Goal: Information Seeking & Learning: Find specific fact

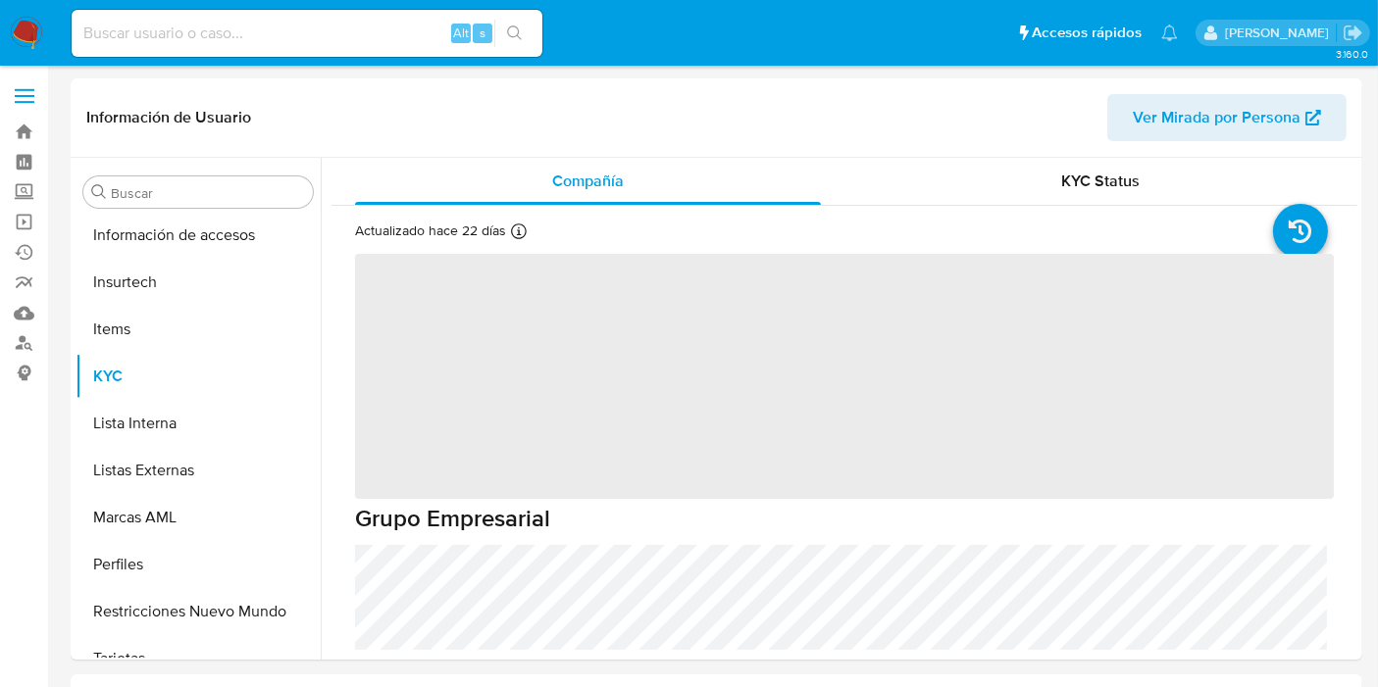
scroll to position [828, 0]
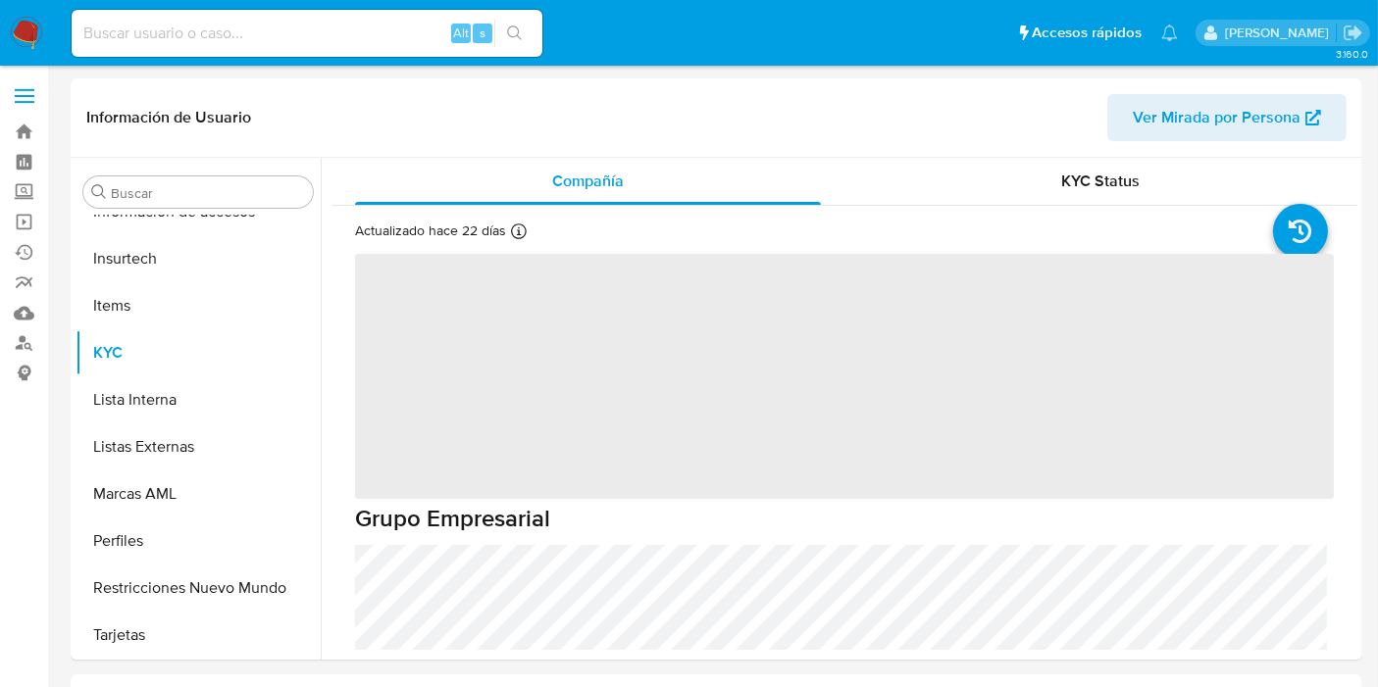
select select "10"
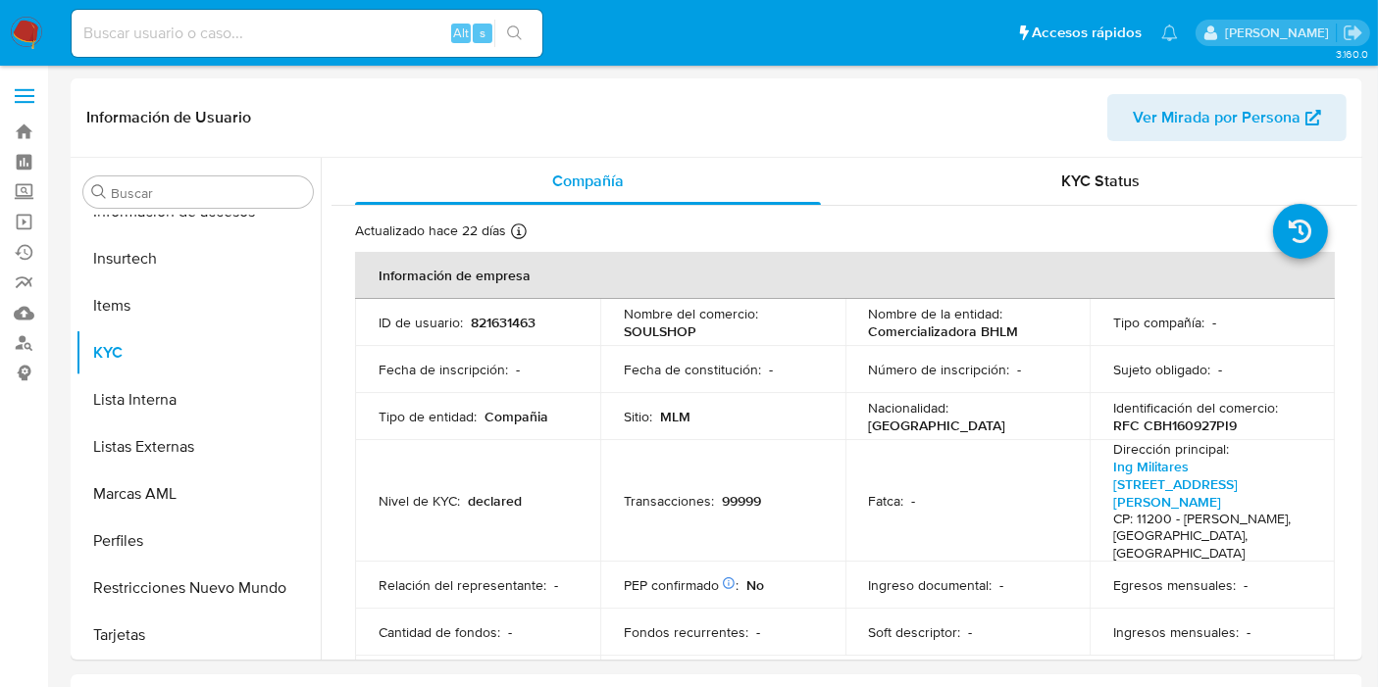
click at [217, 29] on input at bounding box center [307, 33] width 471 height 25
paste input "1342233825"
type input "1342233825"
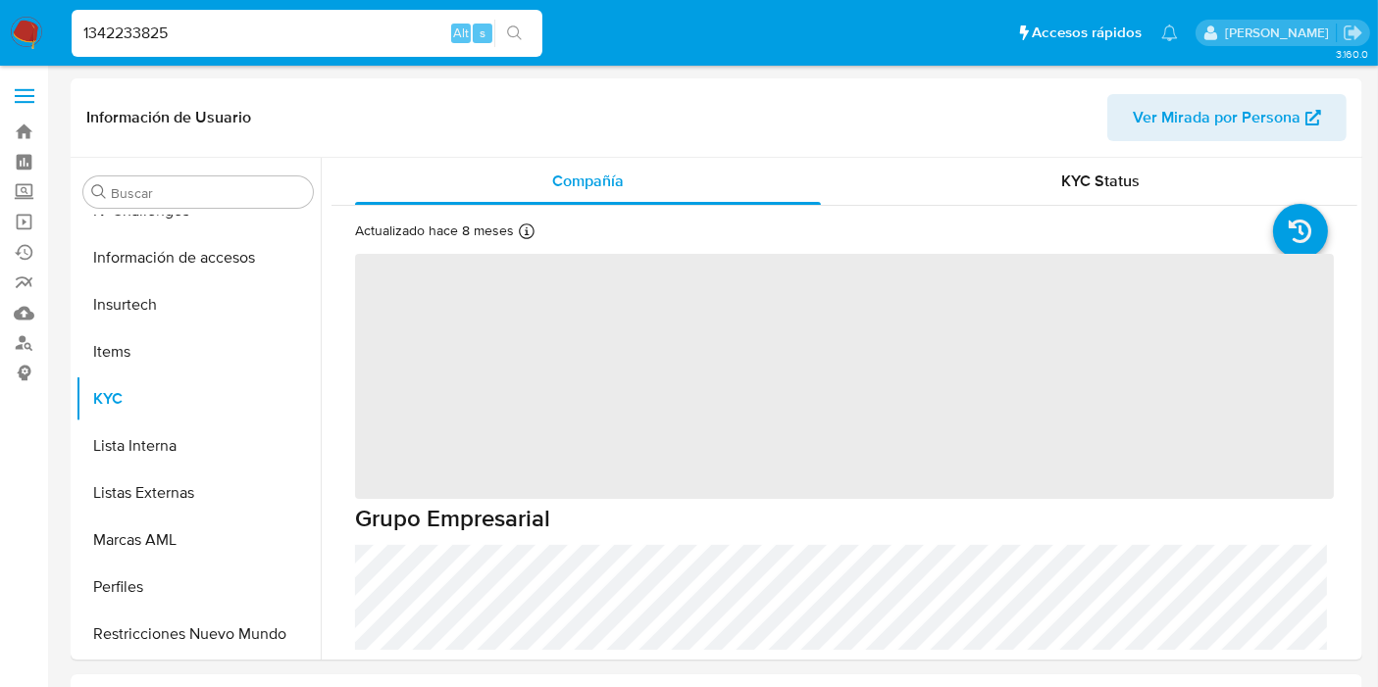
scroll to position [828, 0]
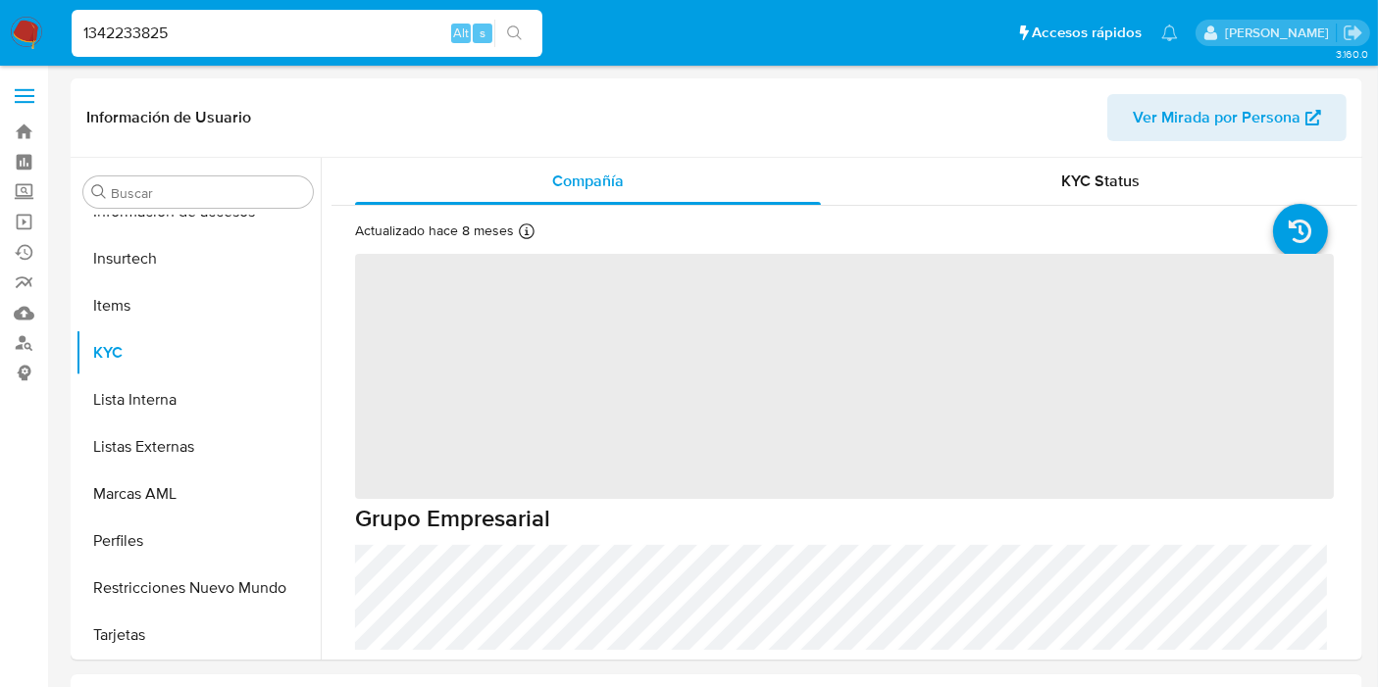
select select "10"
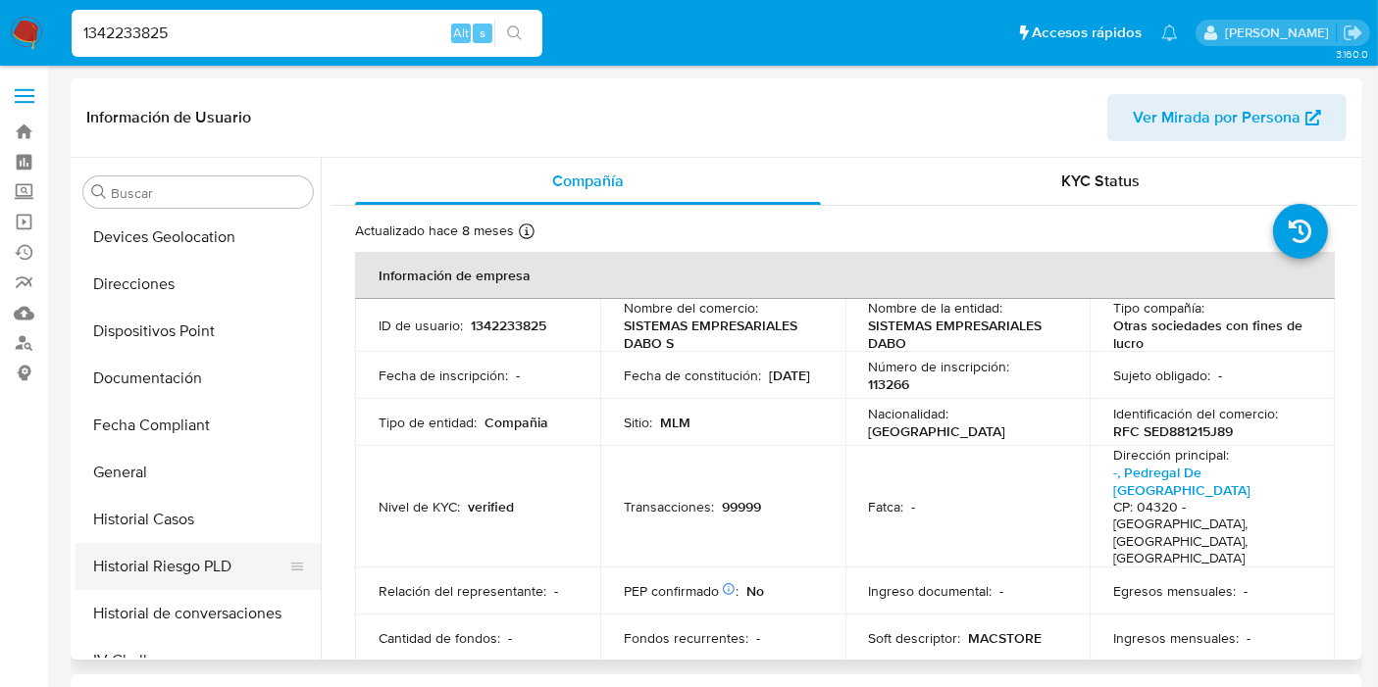
scroll to position [282, 0]
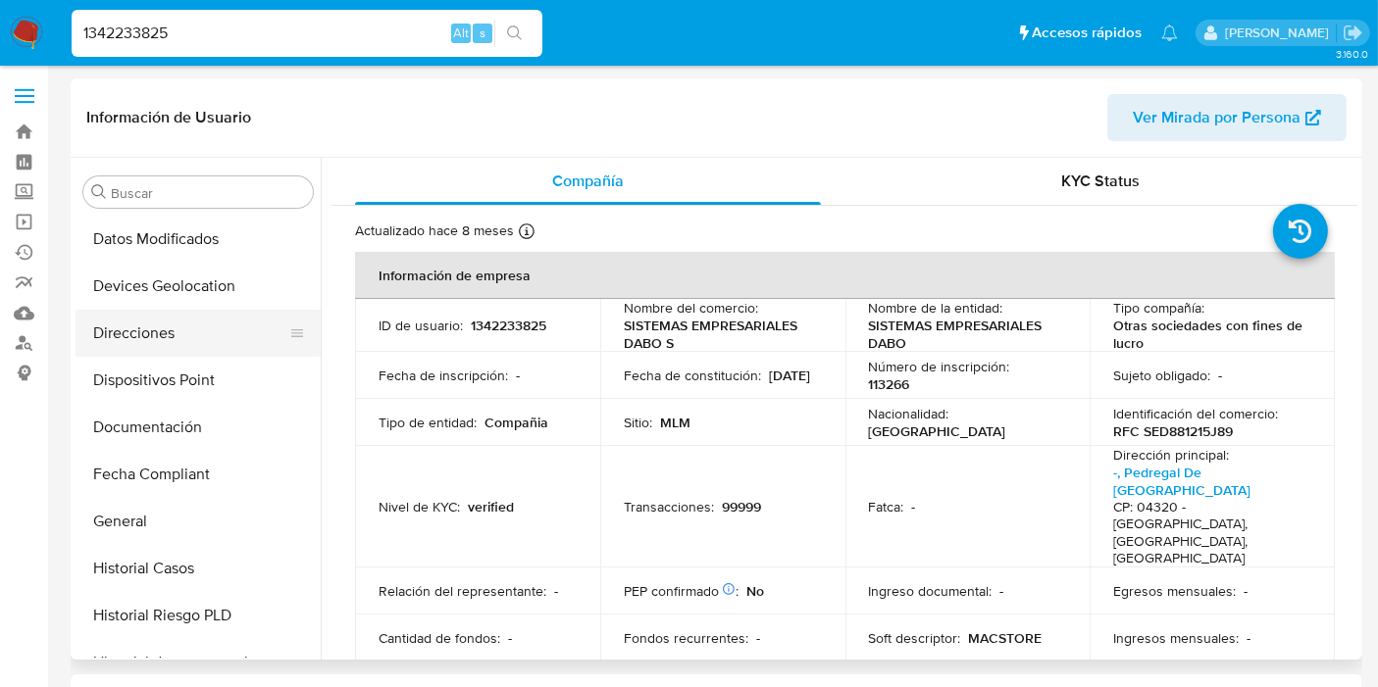
drag, startPoint x: 163, startPoint y: 345, endPoint x: 201, endPoint y: 352, distance: 38.9
click at [164, 345] on button "Direcciones" at bounding box center [190, 333] width 229 height 47
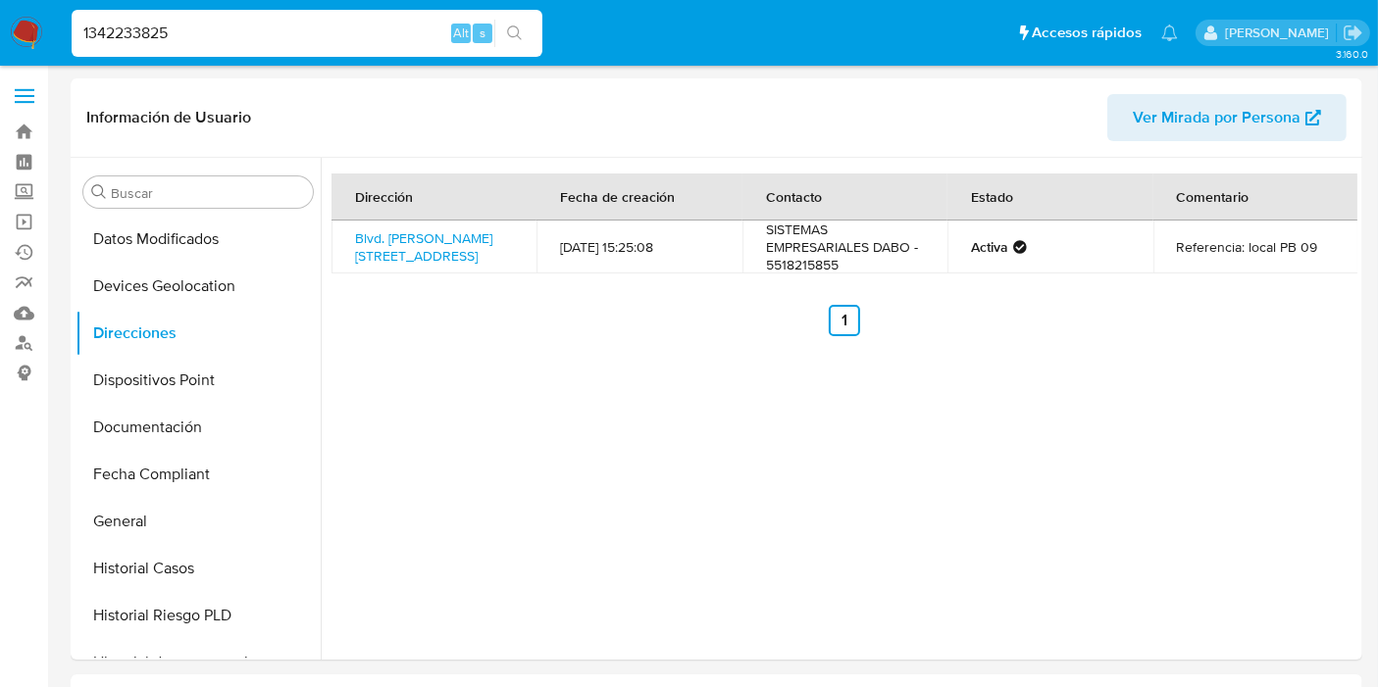
click at [77, 46] on div "1342233825 Alt s" at bounding box center [307, 33] width 471 height 47
click at [102, 31] on input "1342233825" at bounding box center [307, 33] width 471 height 25
paste input "6391168"
type input "1346391168"
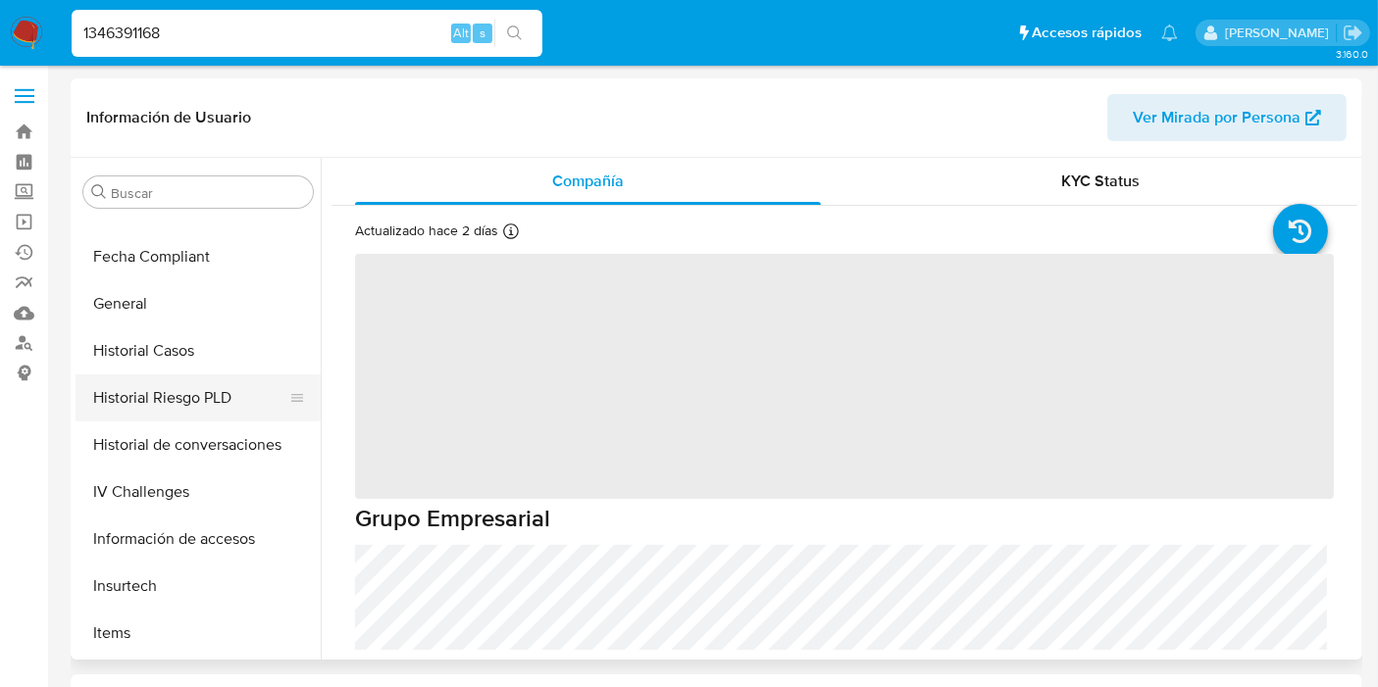
select select "10"
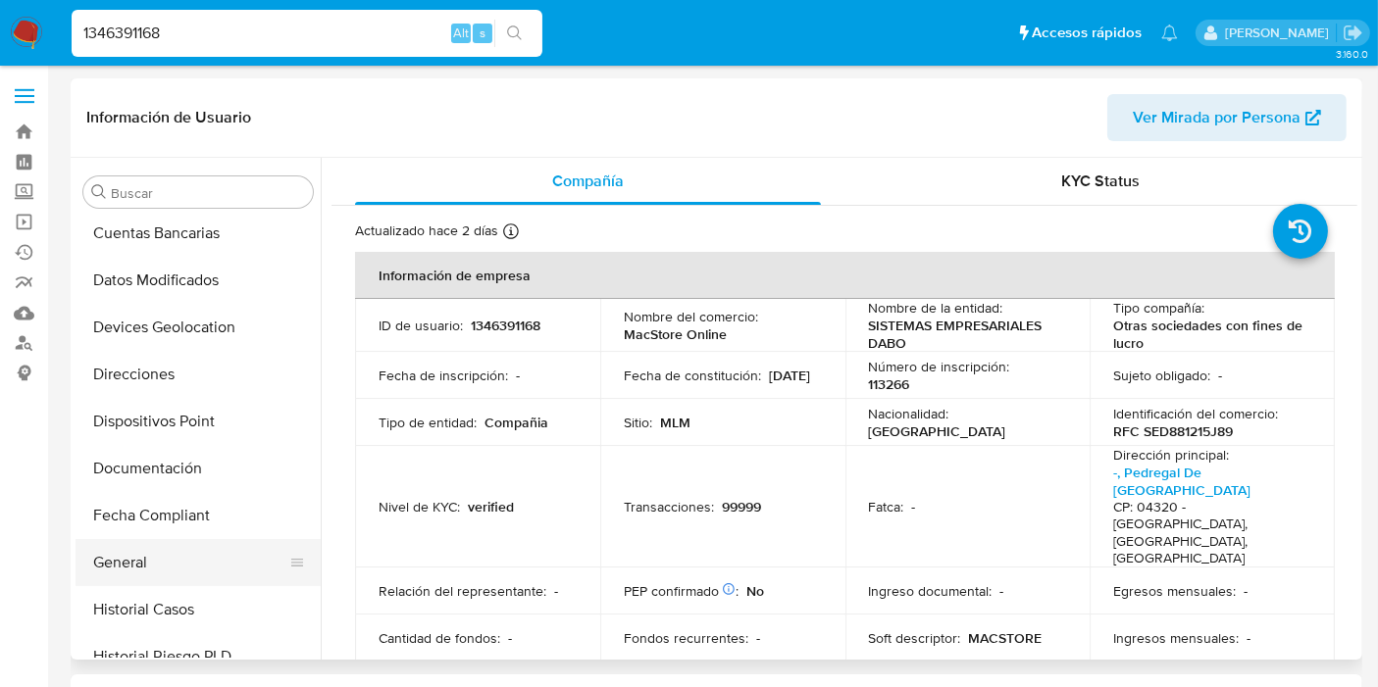
scroll to position [174, 0]
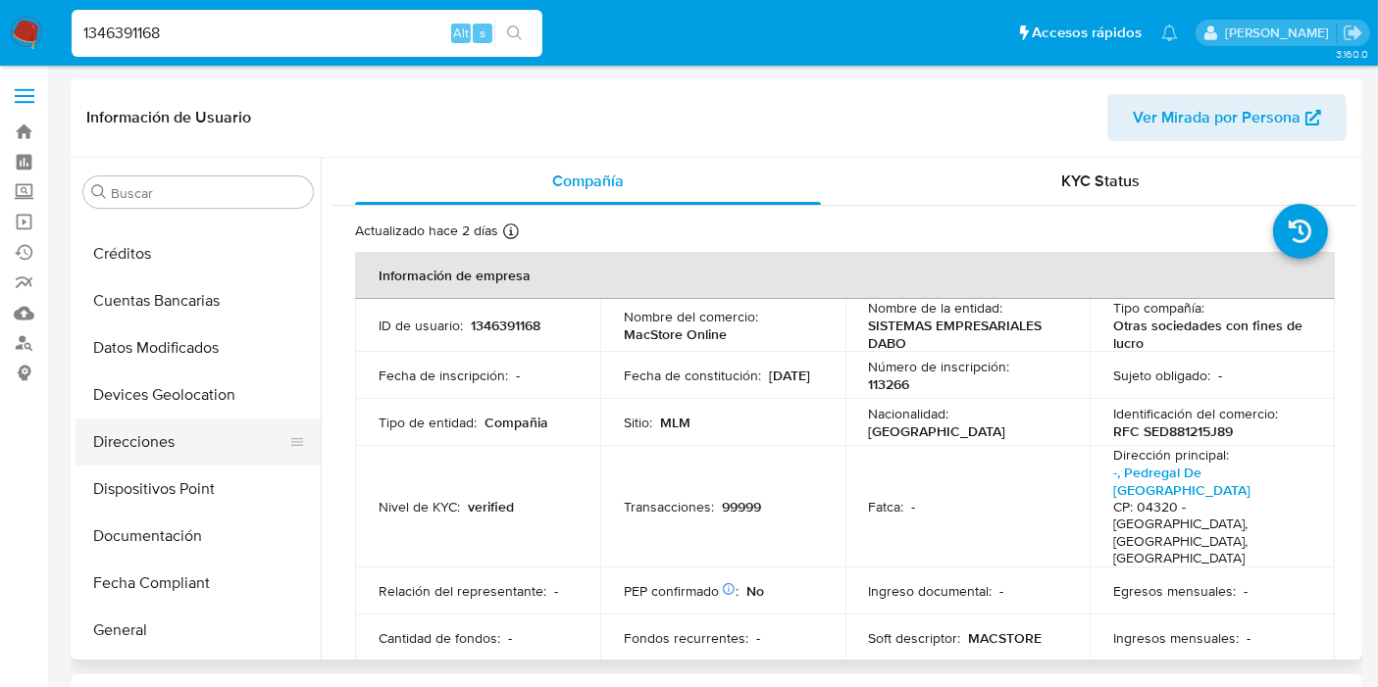
click at [136, 449] on button "Direcciones" at bounding box center [190, 442] width 229 height 47
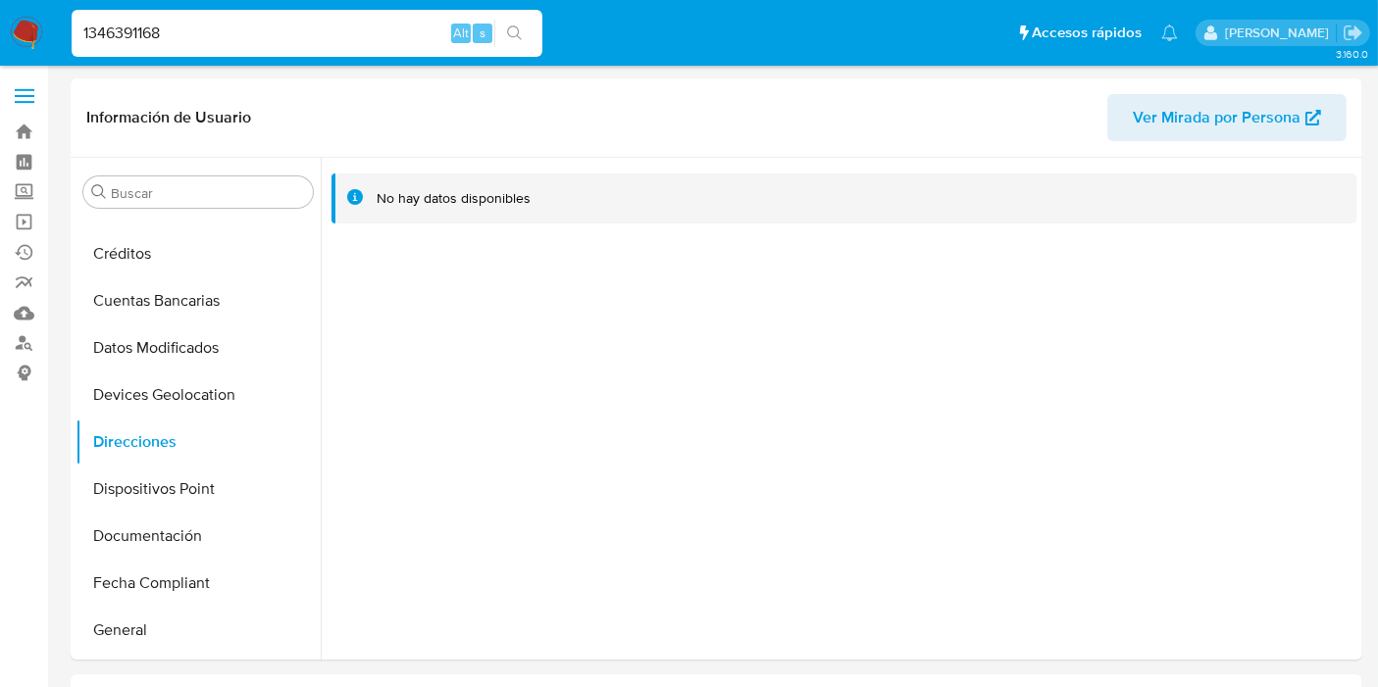
click at [131, 35] on input "1346391168" at bounding box center [307, 33] width 471 height 25
paste input "290084792"
type input "290084792"
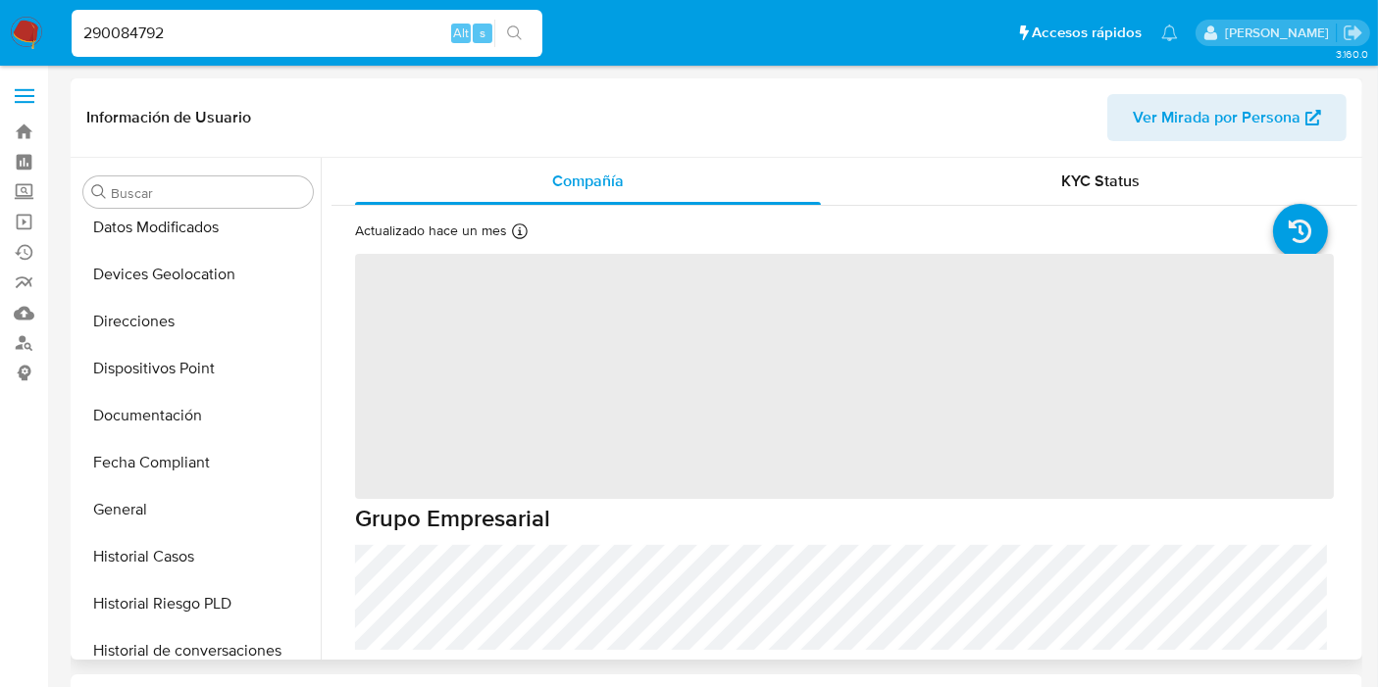
select select "10"
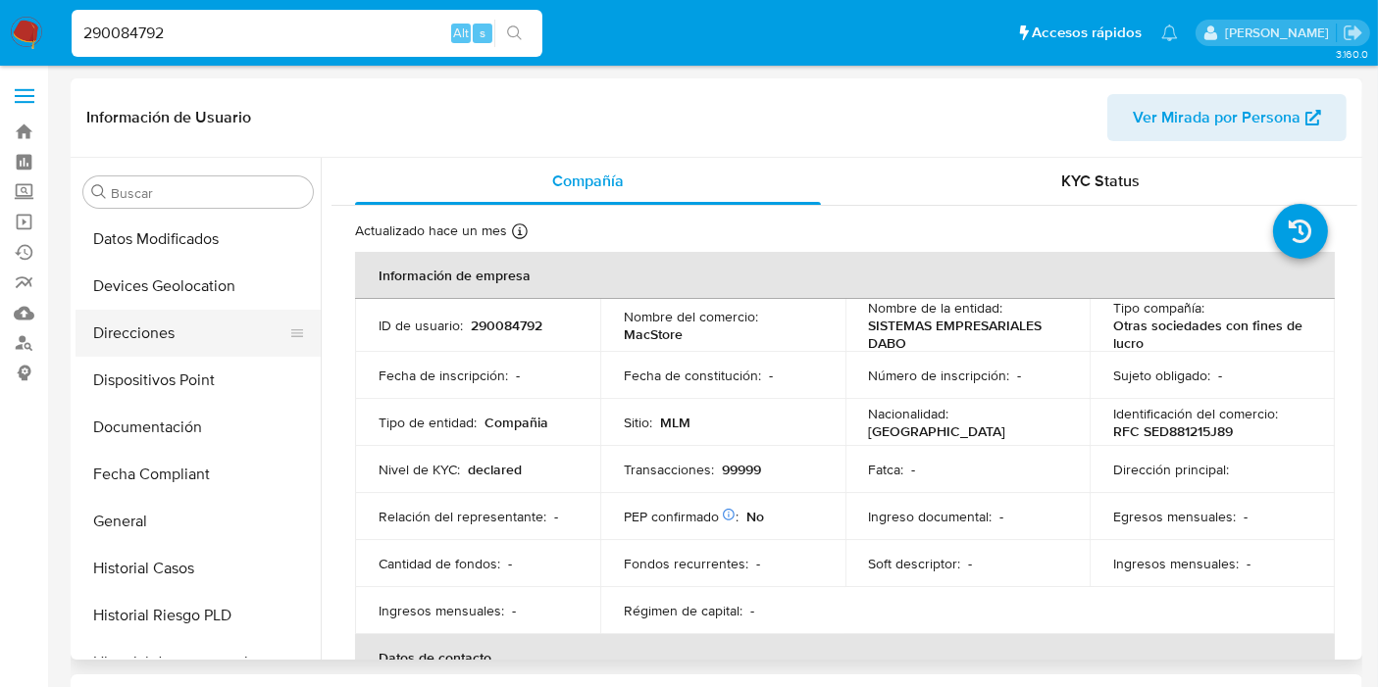
click at [187, 341] on button "Direcciones" at bounding box center [190, 333] width 229 height 47
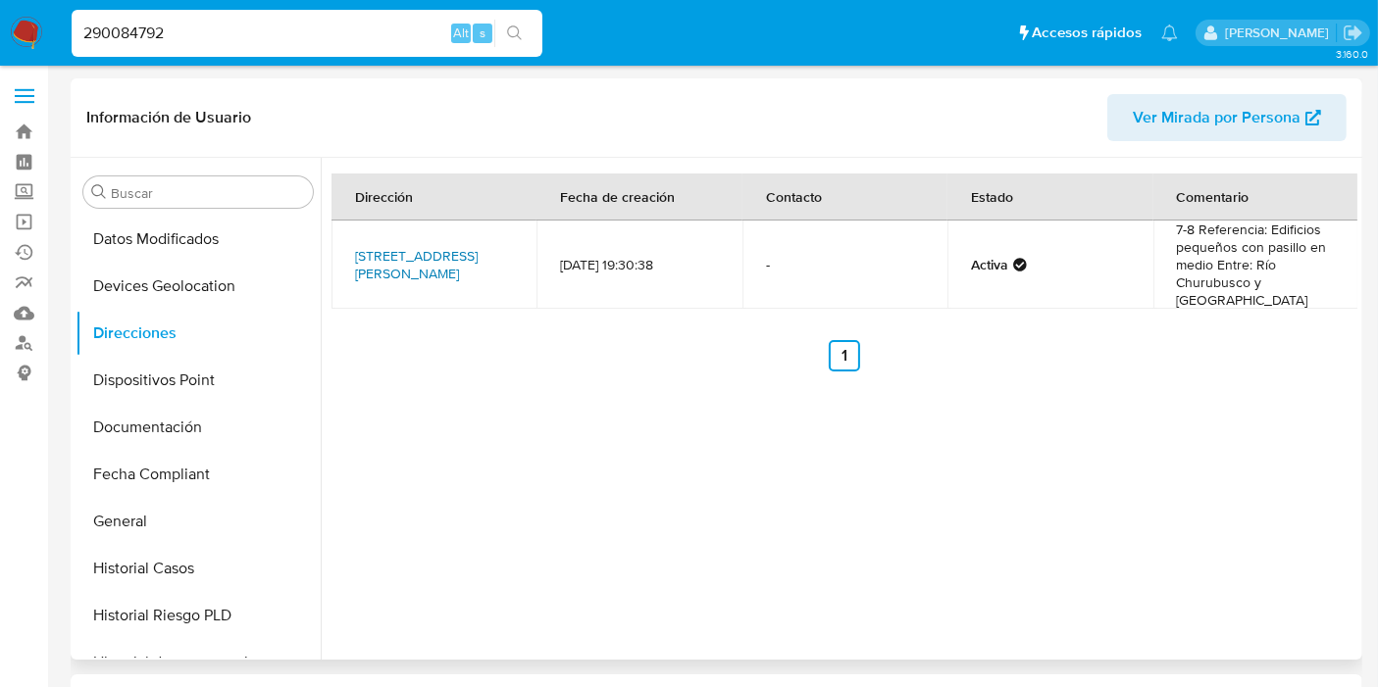
click at [452, 262] on link "[STREET_ADDRESS][PERSON_NAME]" at bounding box center [416, 264] width 123 height 37
click at [156, 35] on input "290084792" at bounding box center [307, 33] width 471 height 25
paste input "1376167616"
type input "1376167616"
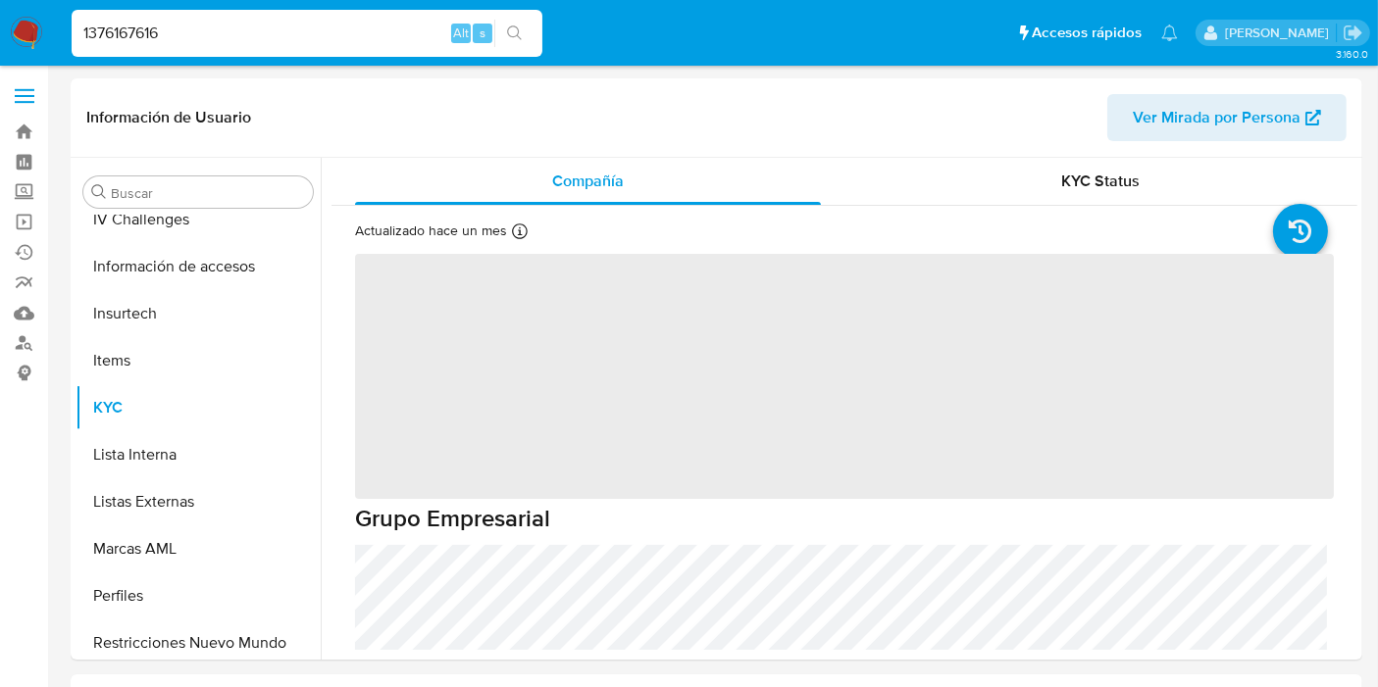
scroll to position [828, 0]
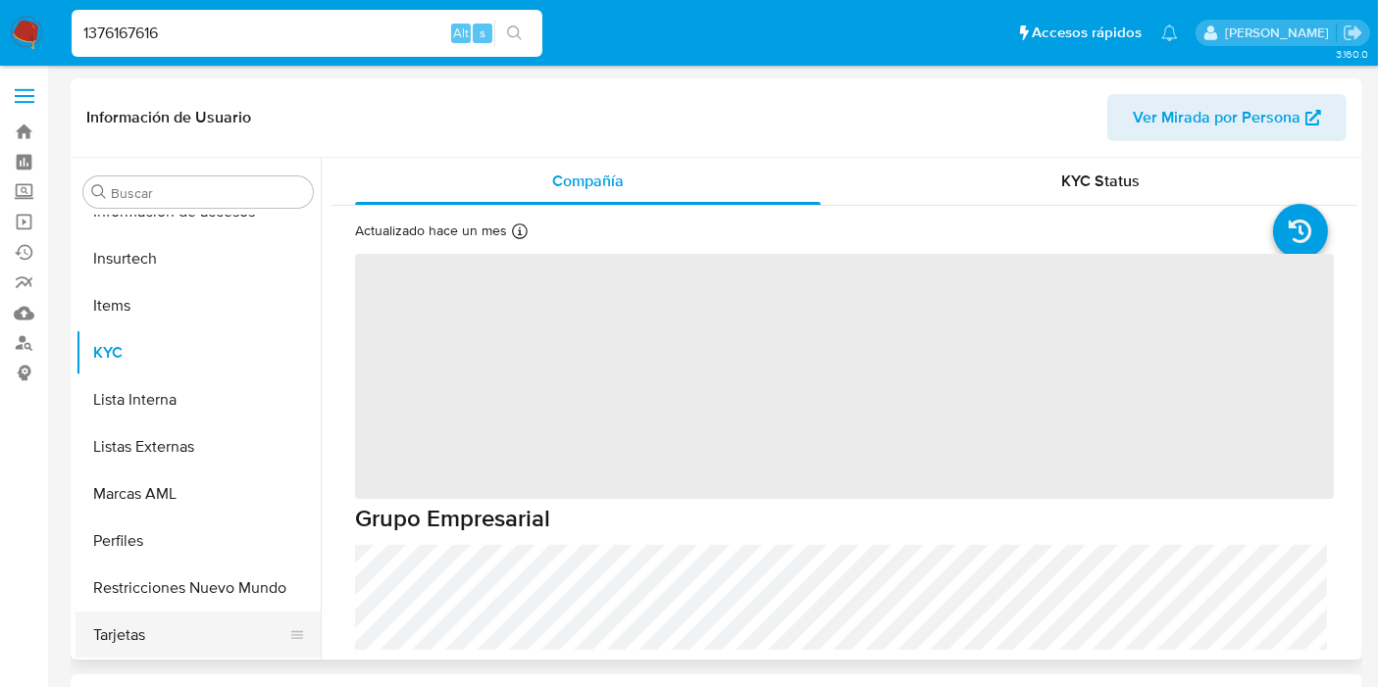
select select "10"
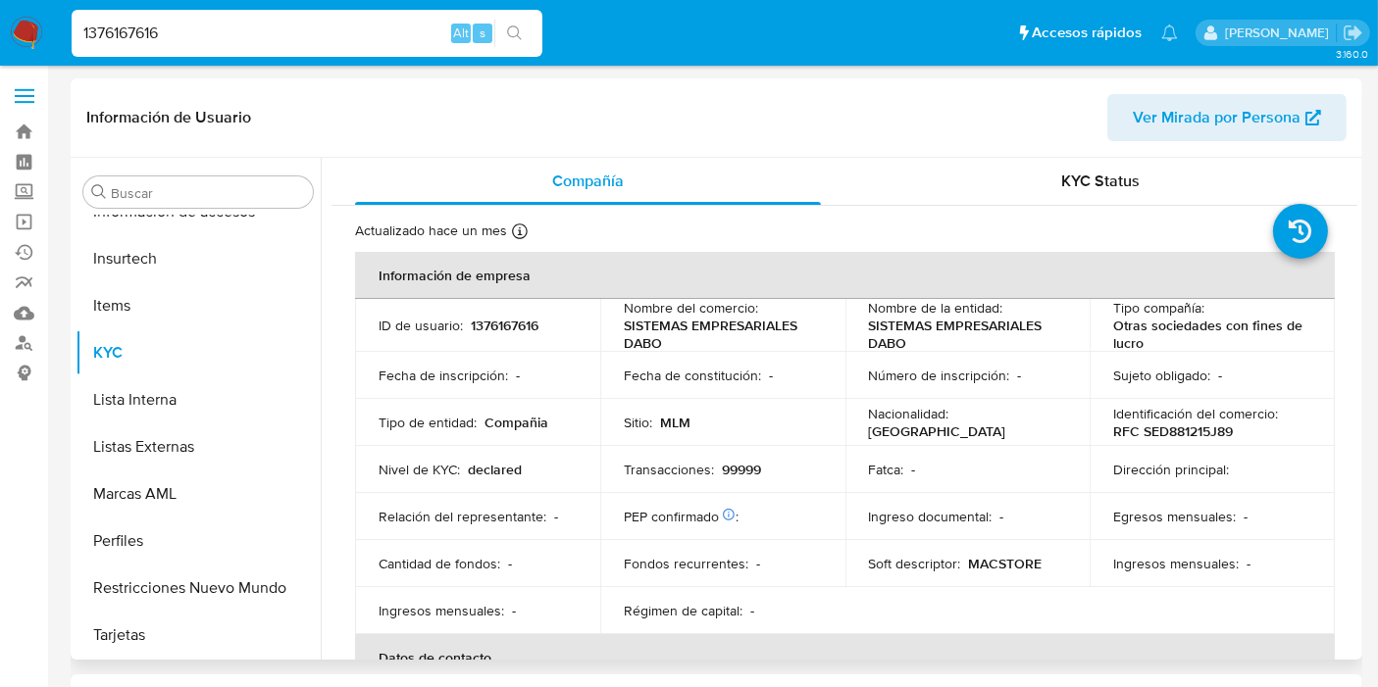
scroll to position [392, 0]
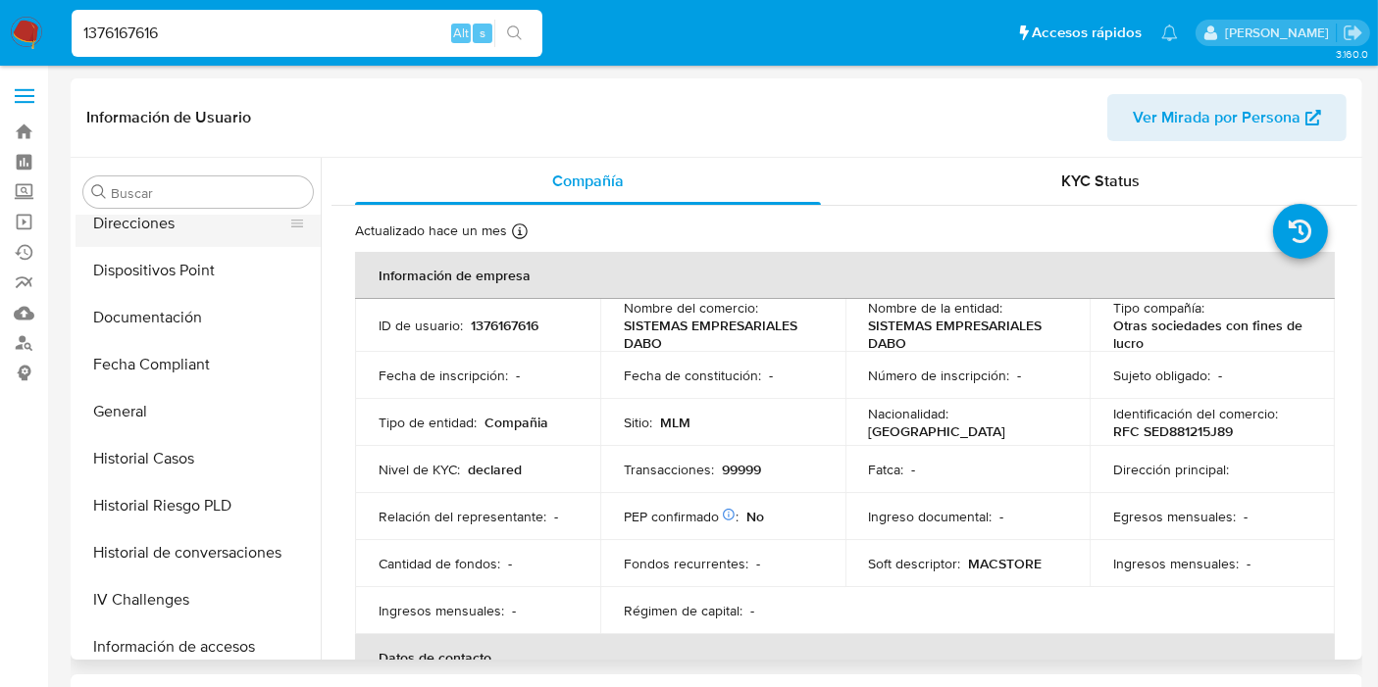
click at [162, 233] on button "Direcciones" at bounding box center [190, 223] width 229 height 47
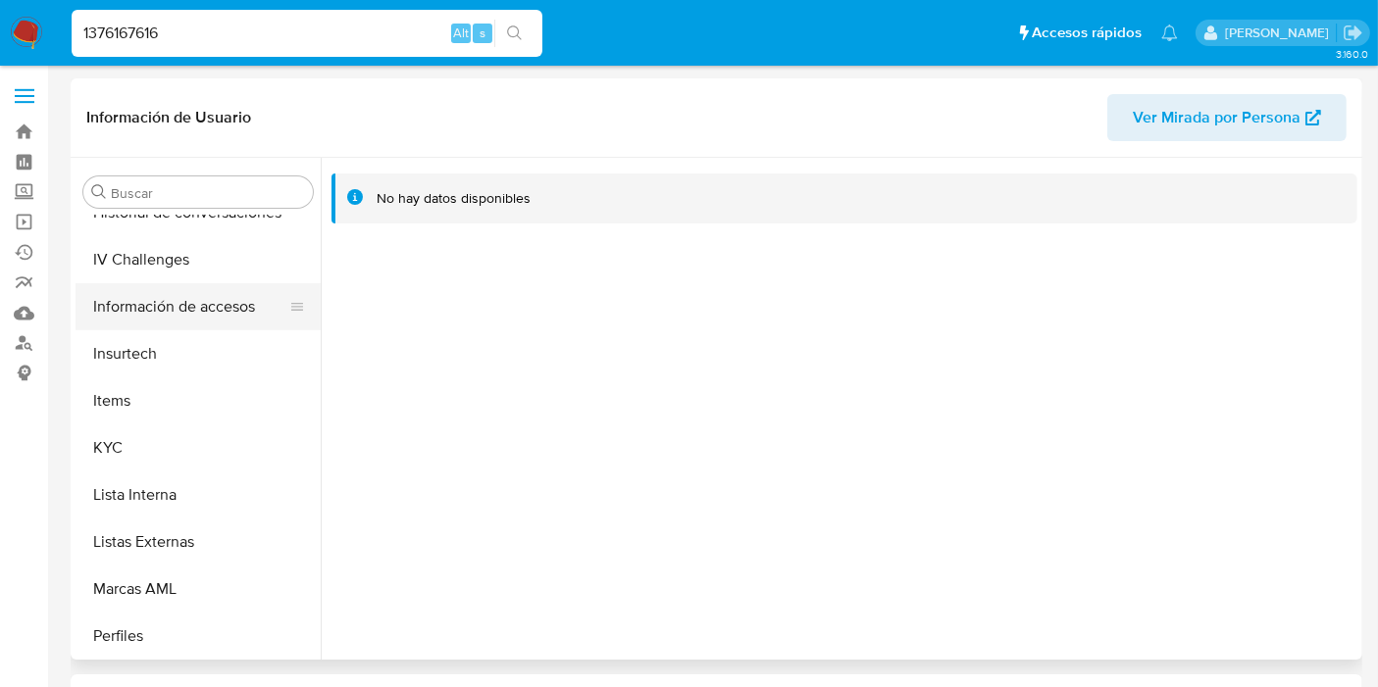
scroll to position [762, 0]
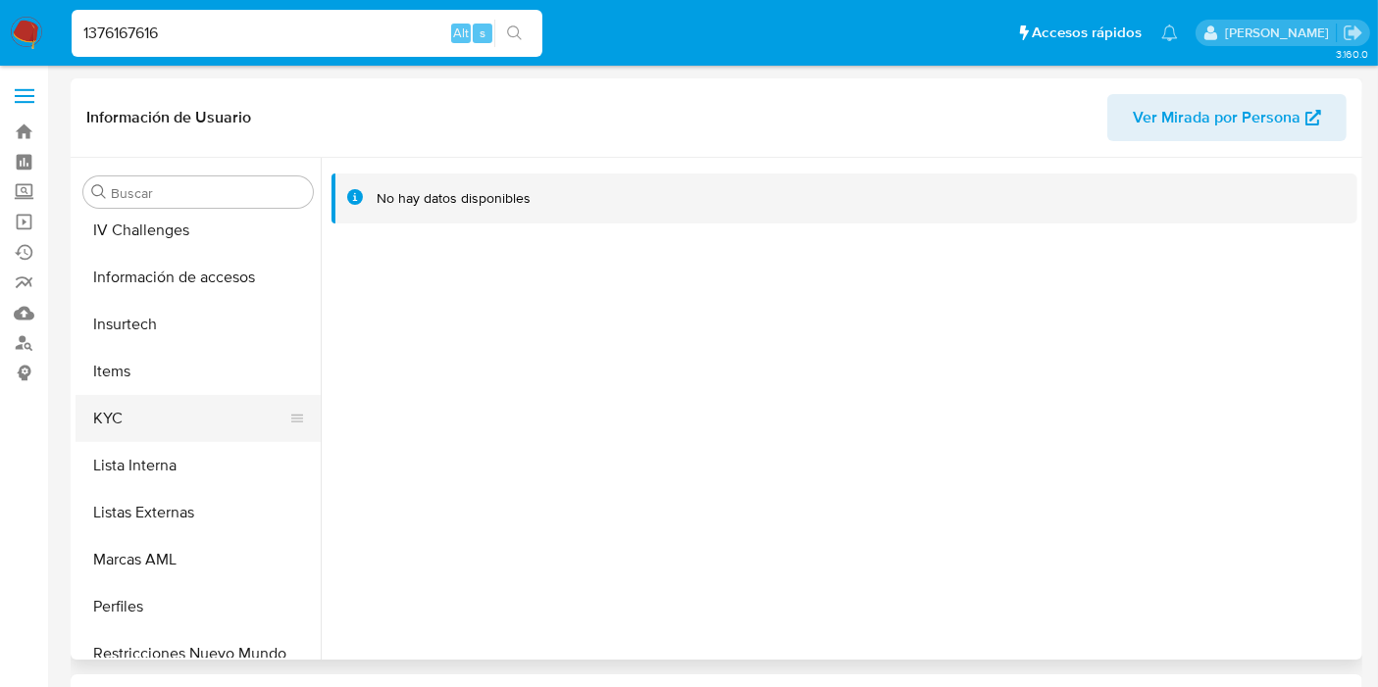
click at [154, 410] on button "KYC" at bounding box center [190, 418] width 229 height 47
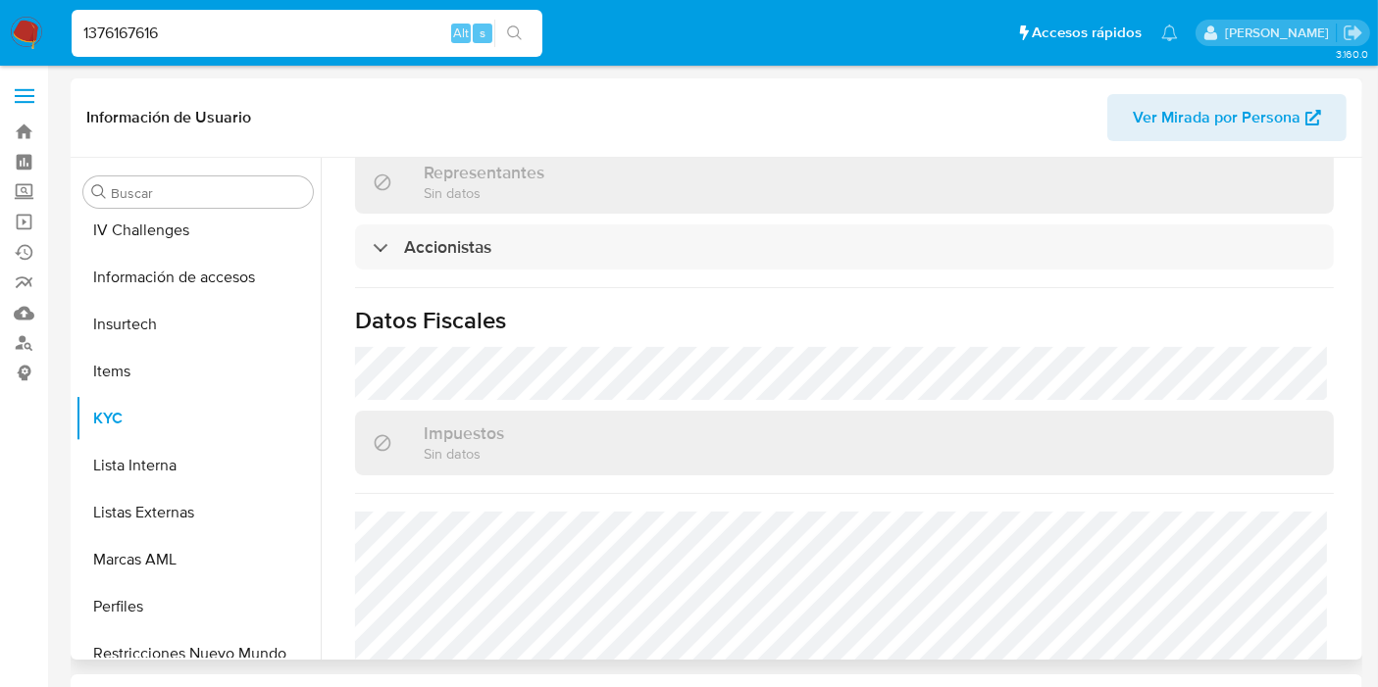
scroll to position [1453, 0]
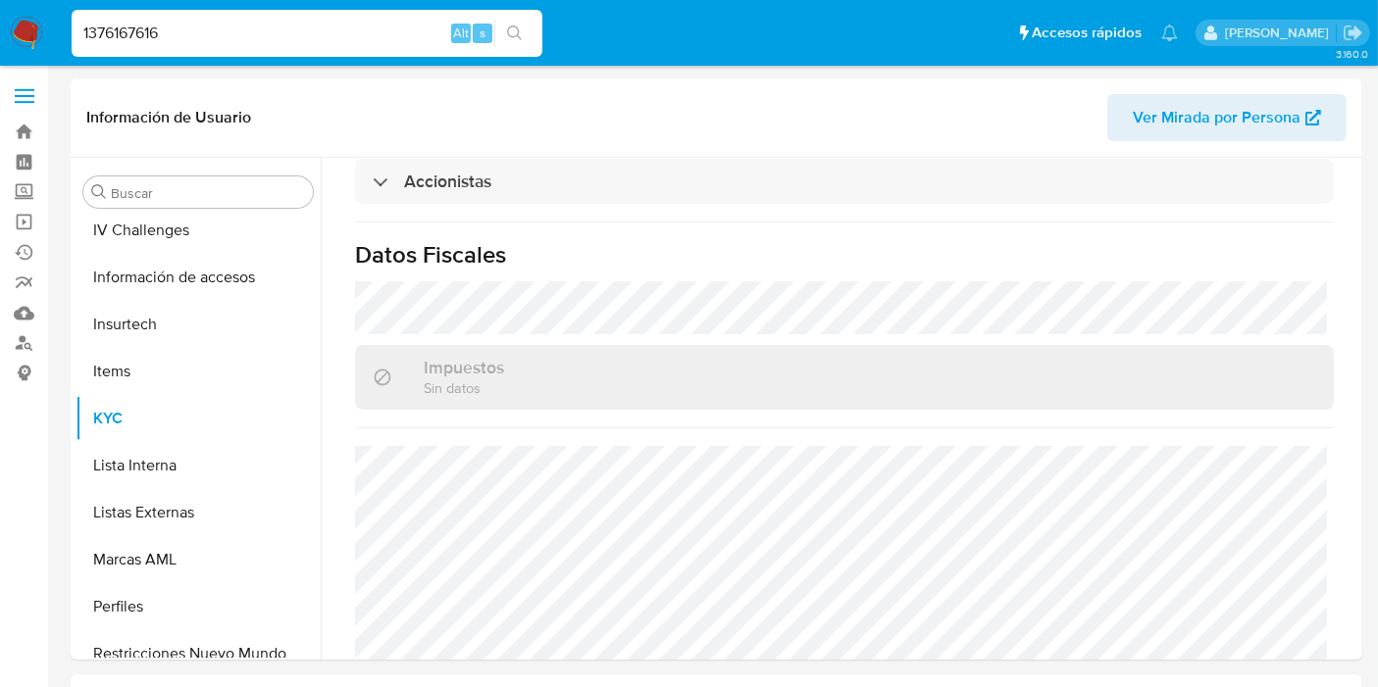
click at [123, 40] on input "1376167616" at bounding box center [307, 33] width 471 height 25
paste input "290084792"
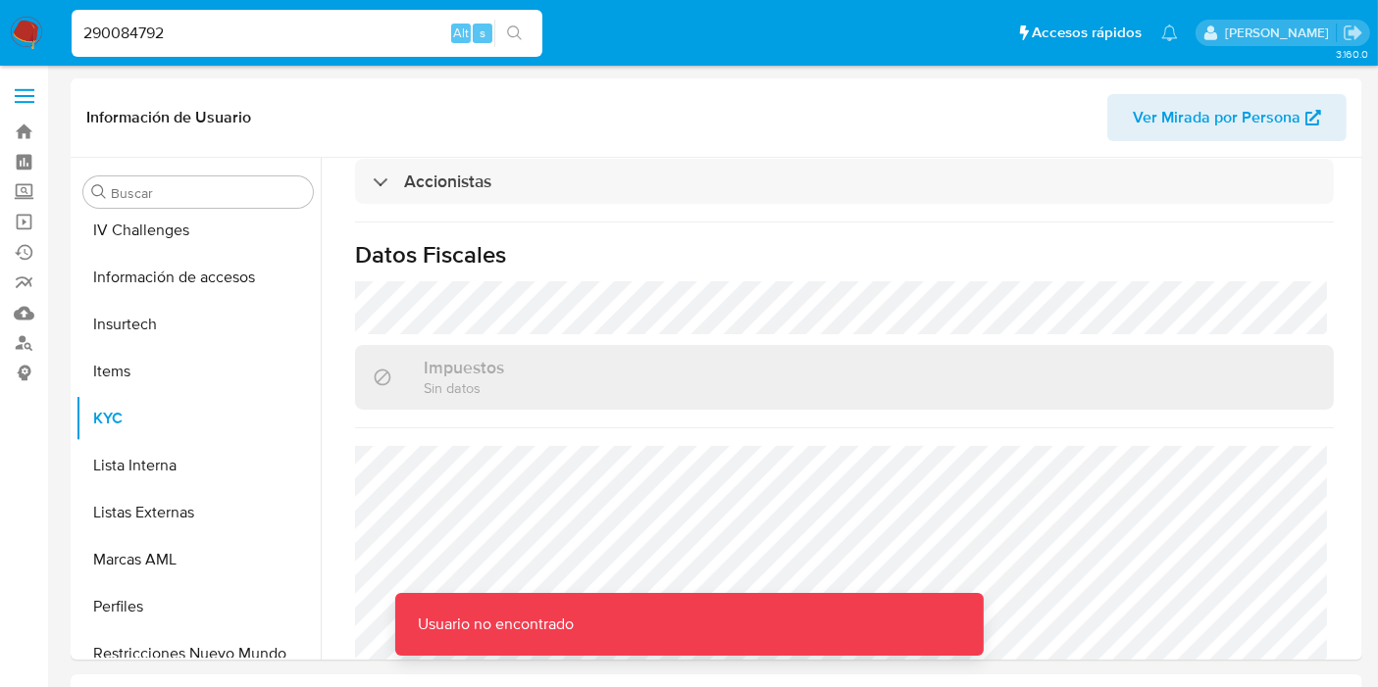
click at [292, 28] on input "290084792" at bounding box center [307, 33] width 471 height 25
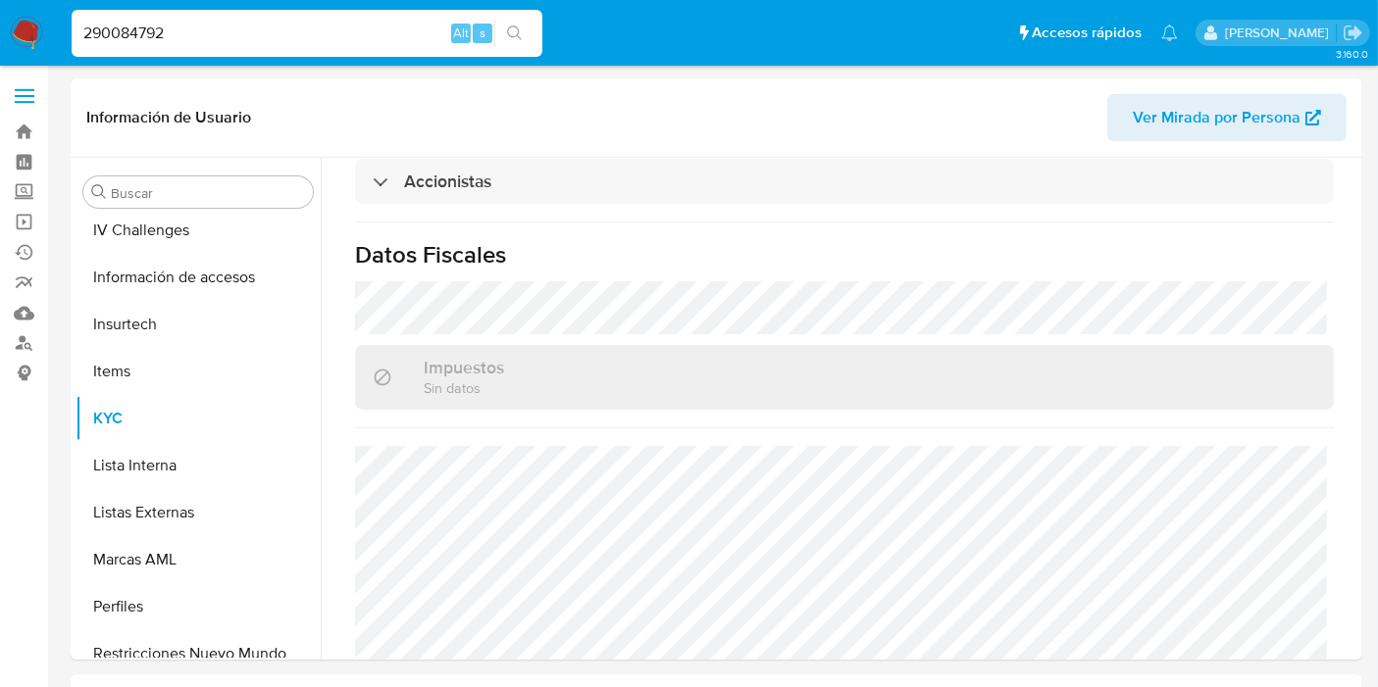
type input "290084792"
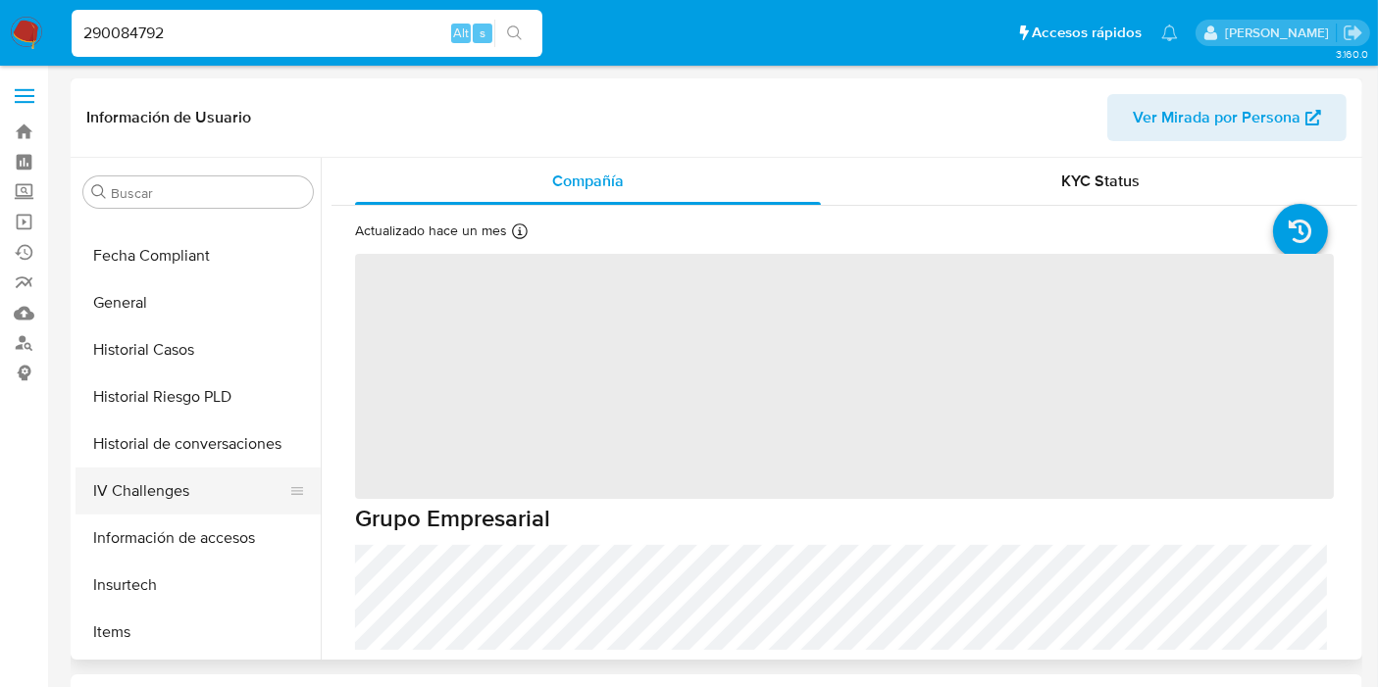
select select "10"
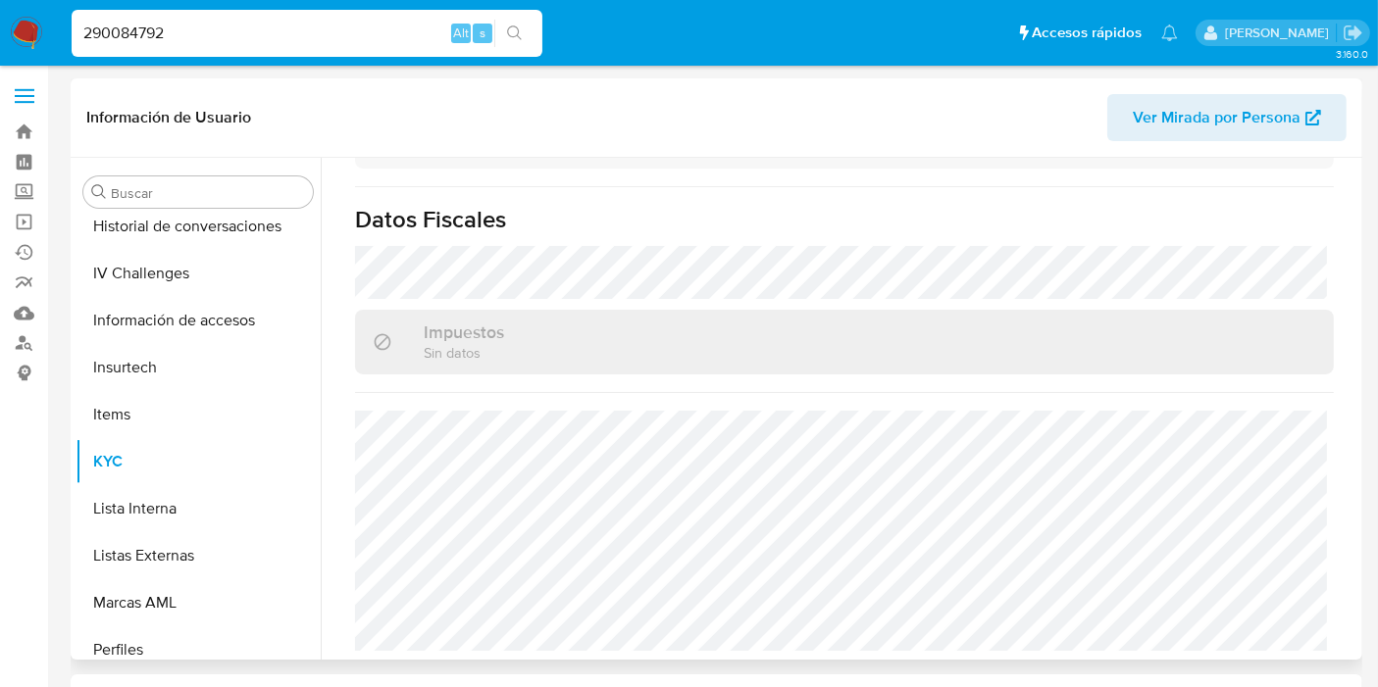
scroll to position [1431, 0]
click at [210, 12] on div "290084792 Alt s" at bounding box center [307, 33] width 471 height 47
click at [200, 28] on input "290084792" at bounding box center [307, 33] width 471 height 25
paste input "1346391168"
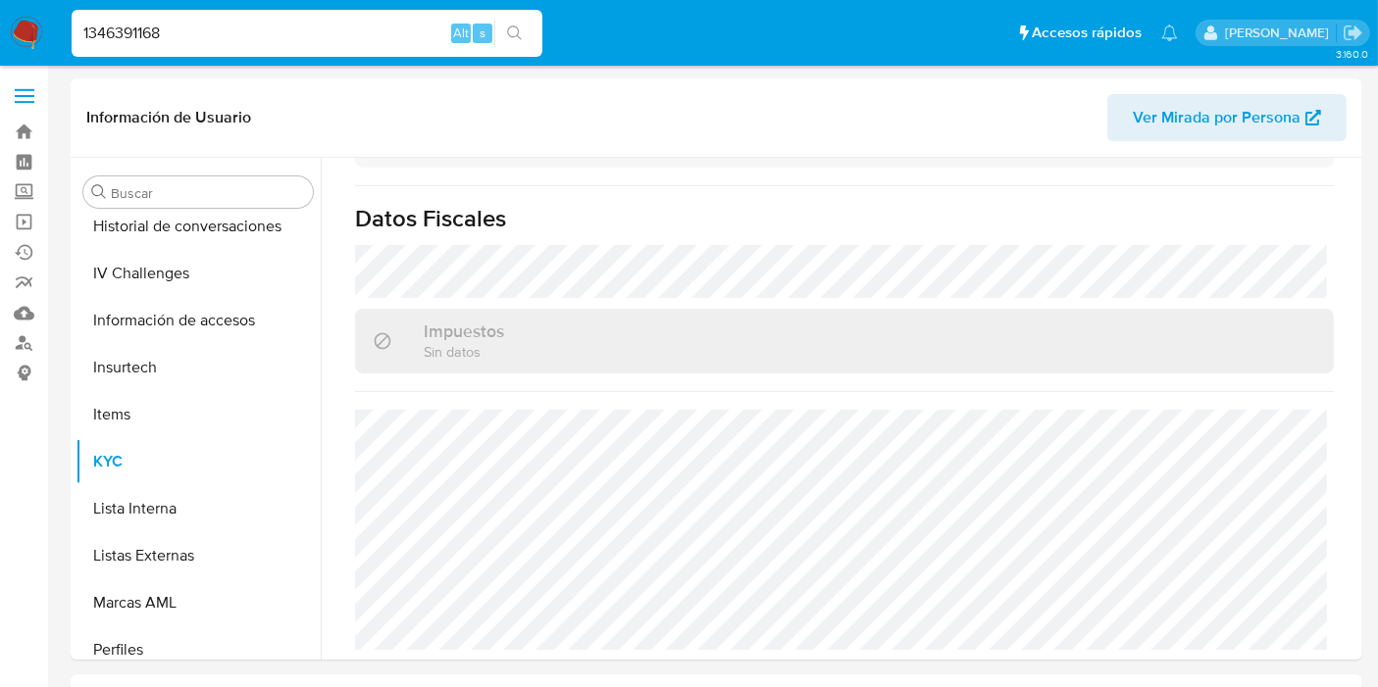
type input "1346391168"
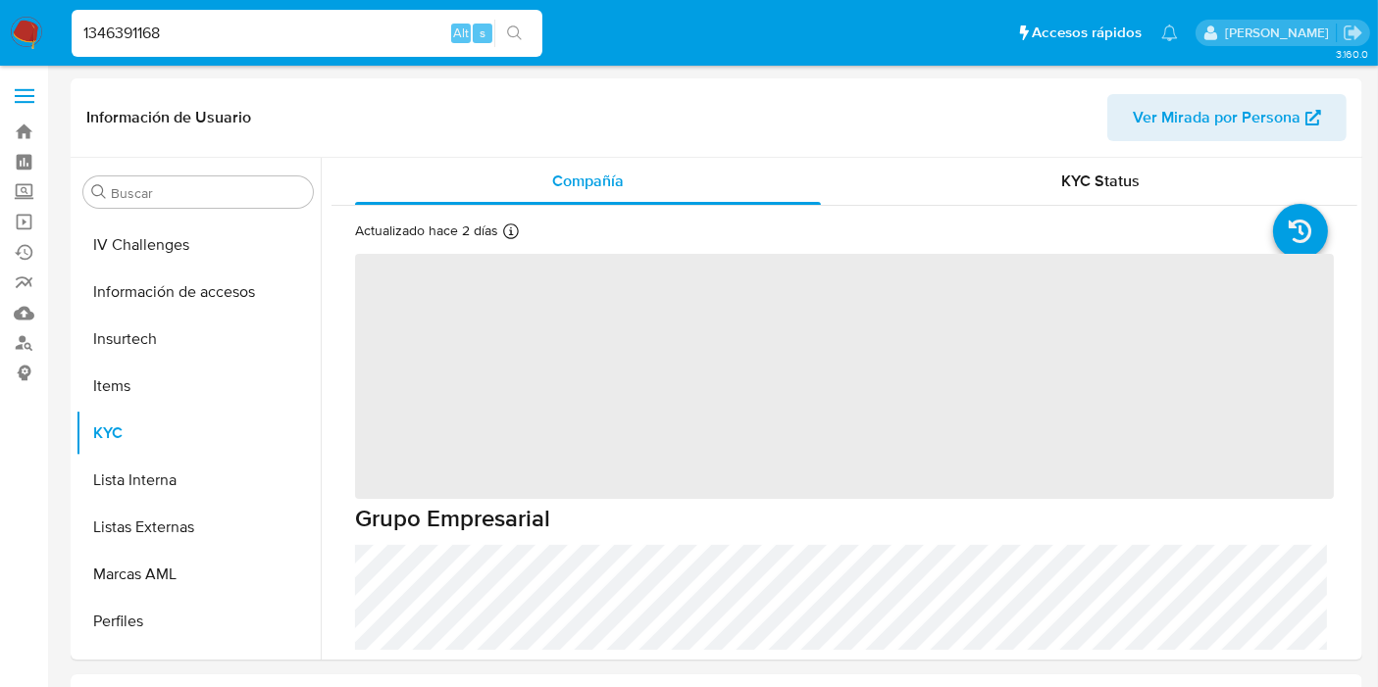
scroll to position [828, 0]
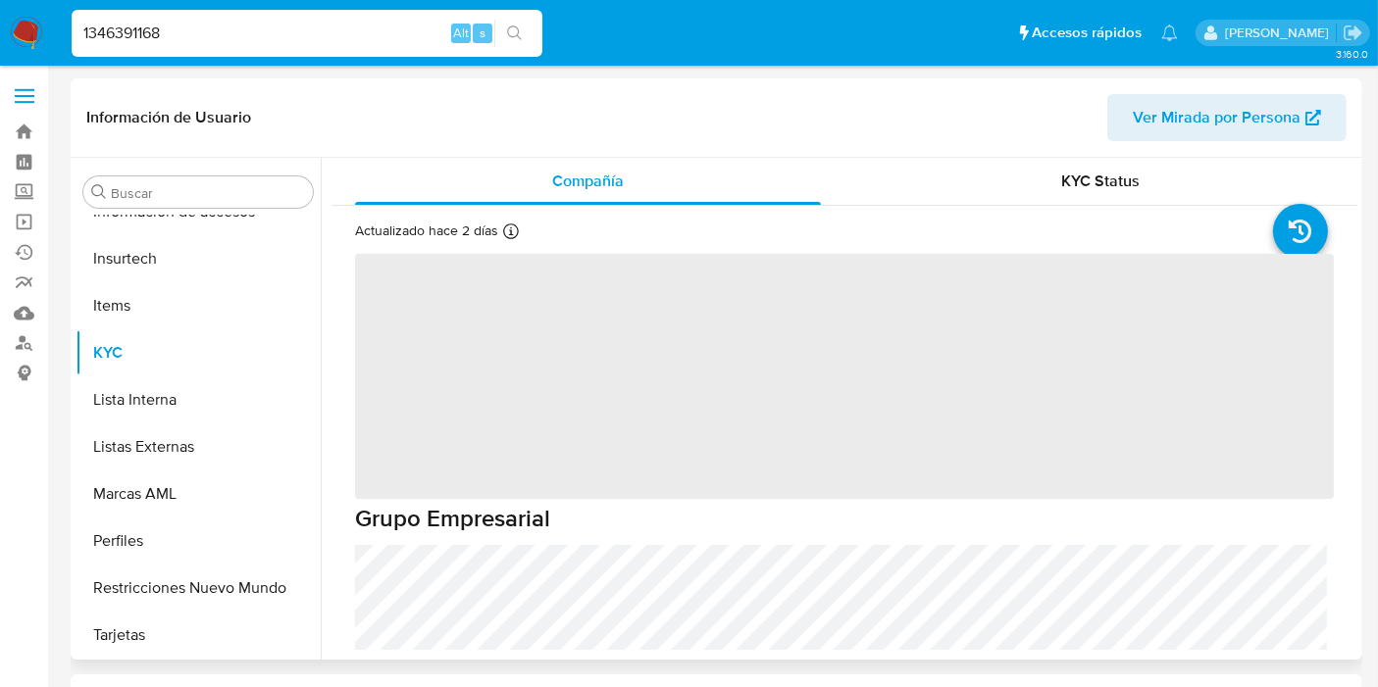
select select "10"
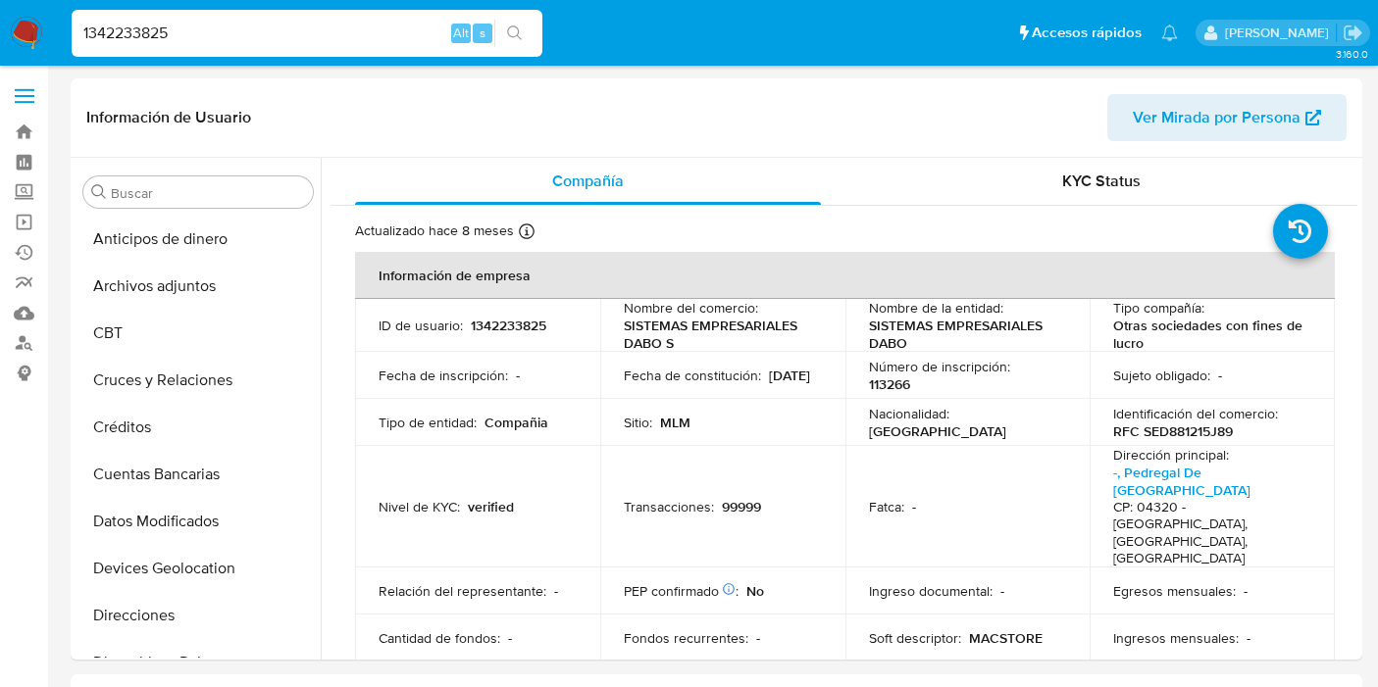
select select "10"
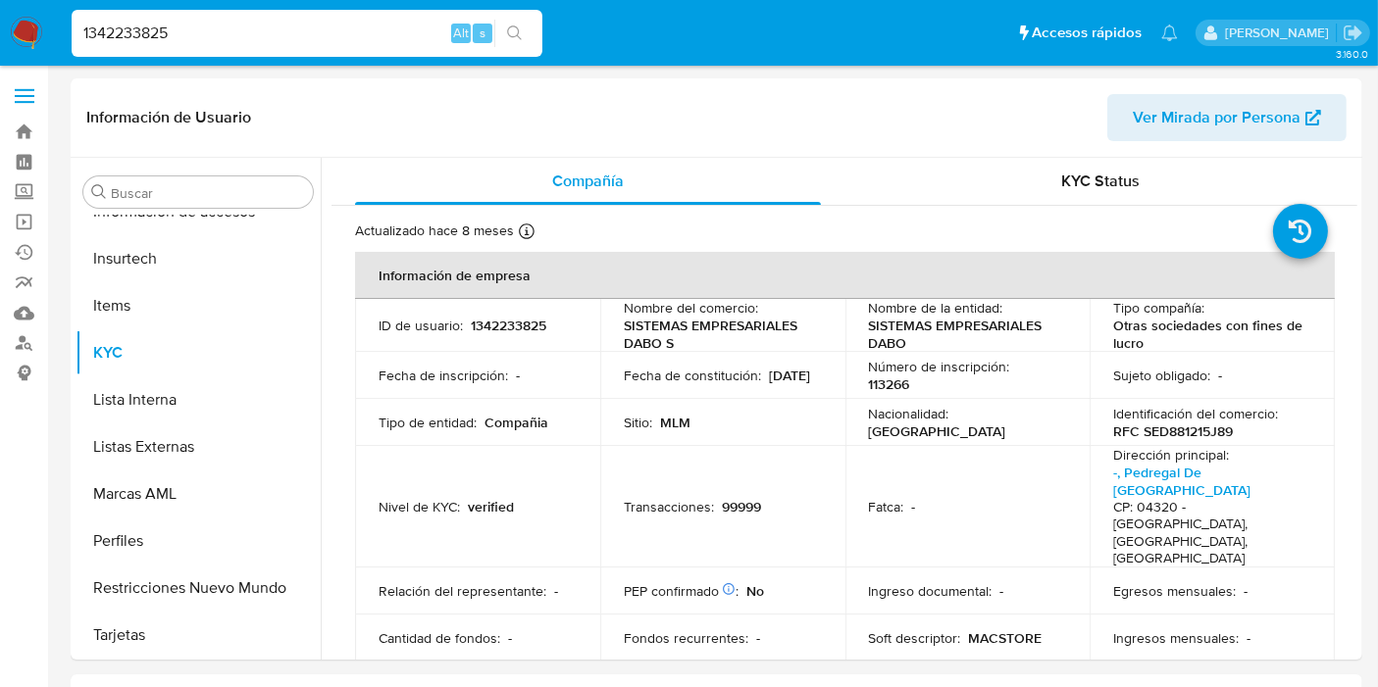
scroll to position [1487, 0]
